Goal: Navigation & Orientation: Find specific page/section

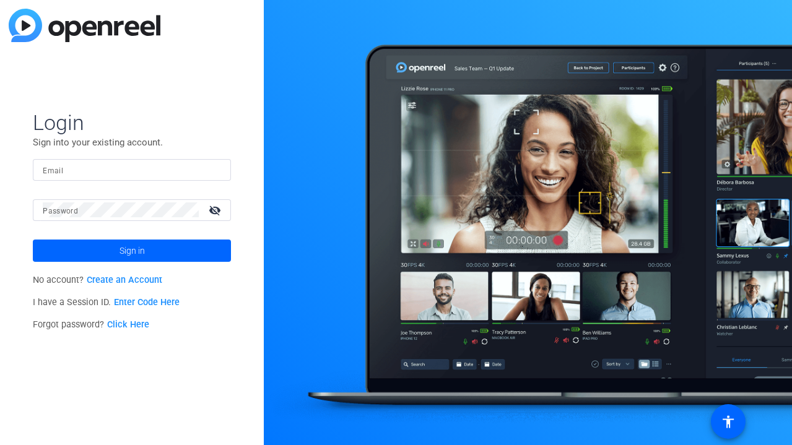
click at [118, 173] on input "Email" at bounding box center [132, 169] width 178 height 15
type input "[PERSON_NAME][EMAIL_ADDRESS][DOMAIN_NAME]"
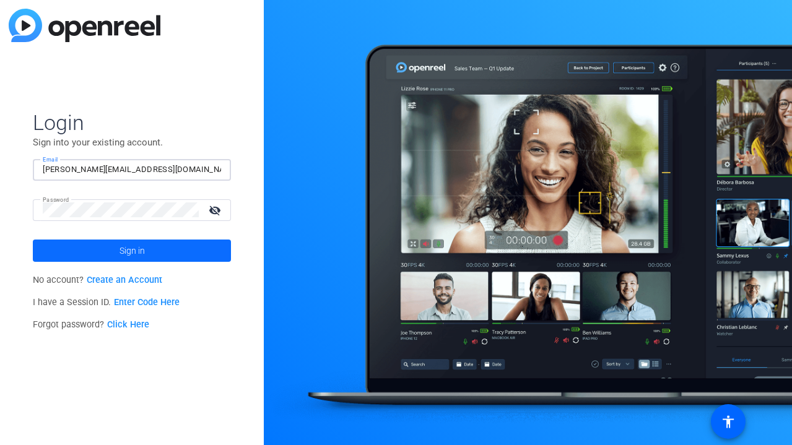
click at [208, 249] on span at bounding box center [132, 251] width 198 height 30
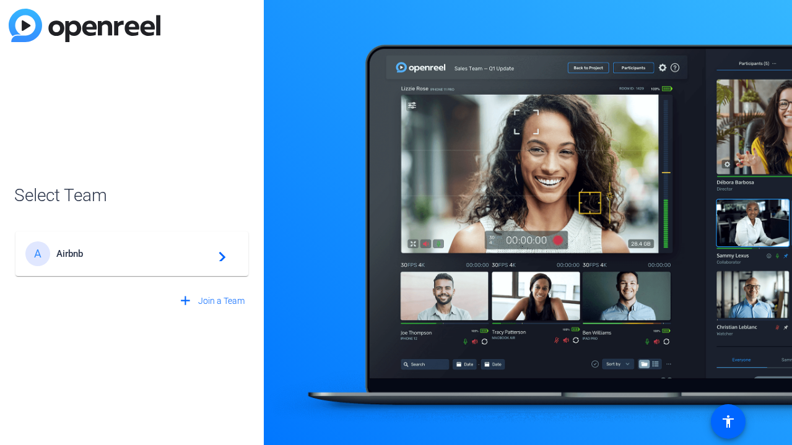
click at [158, 265] on div "A Airbnb navigate_next" at bounding box center [131, 254] width 213 height 25
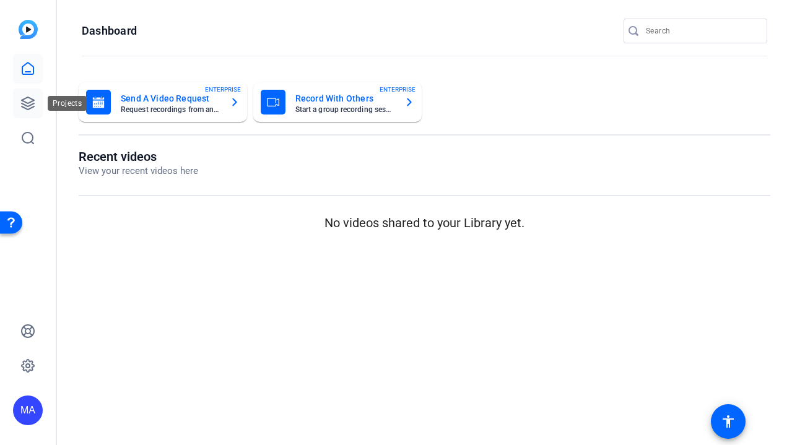
click at [31, 101] on icon at bounding box center [28, 103] width 12 height 12
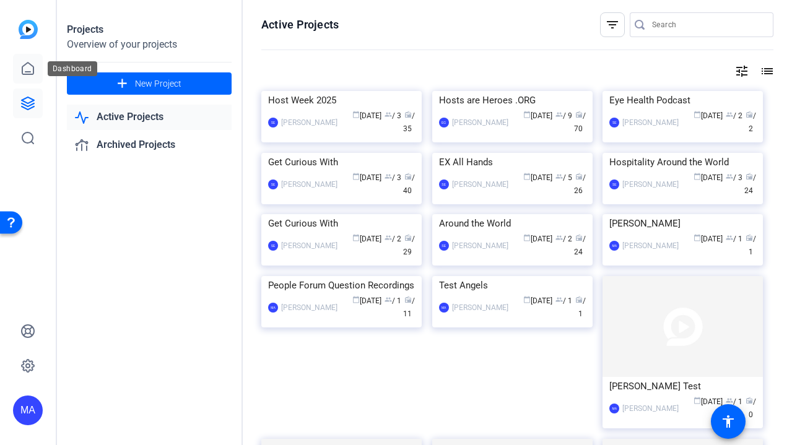
click at [36, 74] on link at bounding box center [28, 69] width 30 height 30
